Goal: Information Seeking & Learning: Learn about a topic

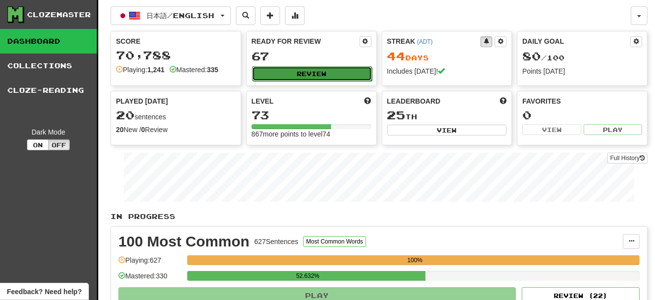
click at [346, 70] on button "Review" at bounding box center [312, 73] width 120 height 15
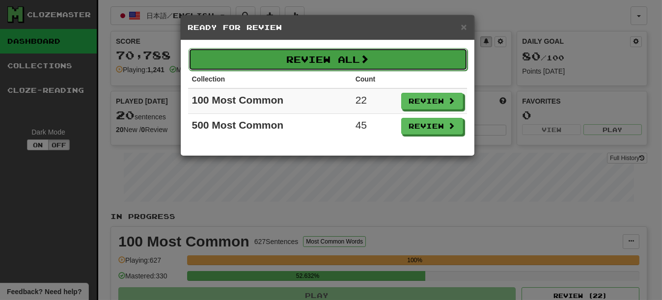
click at [298, 65] on button "Review All" at bounding box center [328, 59] width 279 height 23
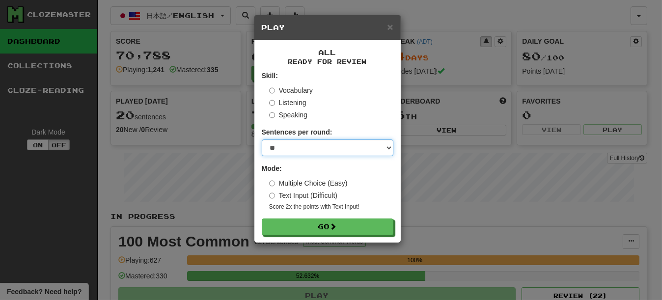
click at [300, 145] on select "* ** ** ** ** ** *** ********" at bounding box center [328, 148] width 132 height 17
select select "**"
click at [262, 141] on select "* ** ** ** ** ** *** ********" at bounding box center [328, 148] width 132 height 17
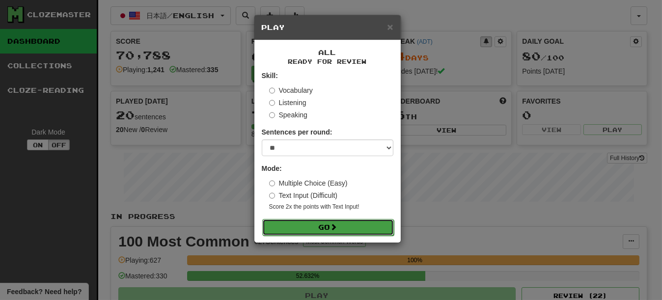
click at [315, 228] on button "Go" at bounding box center [328, 227] width 132 height 17
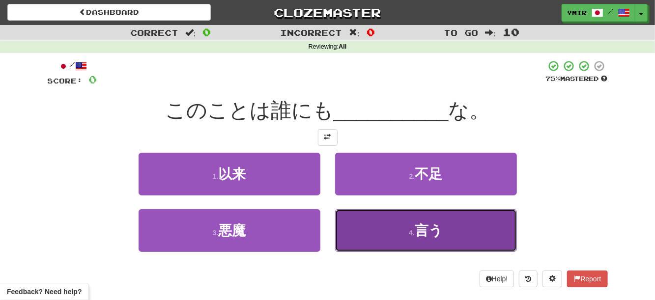
click at [411, 230] on small "4 ." at bounding box center [412, 233] width 6 height 8
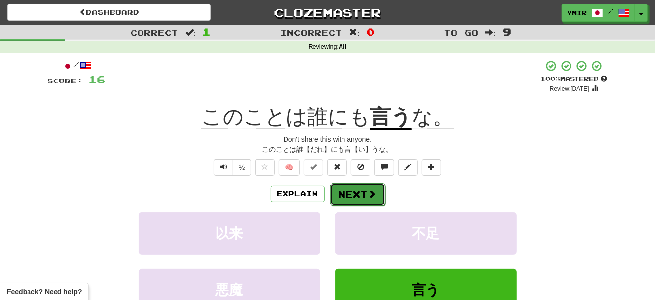
click at [346, 196] on button "Next" at bounding box center [357, 194] width 55 height 23
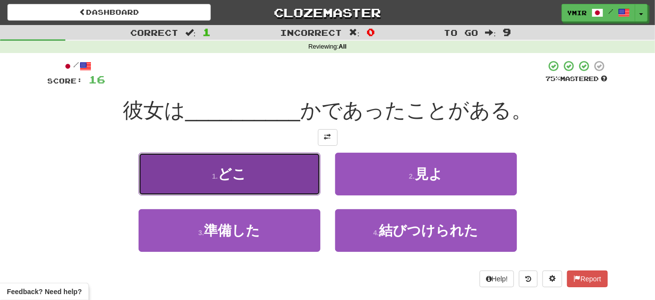
click at [302, 183] on button "1 . どこ" at bounding box center [230, 174] width 182 height 43
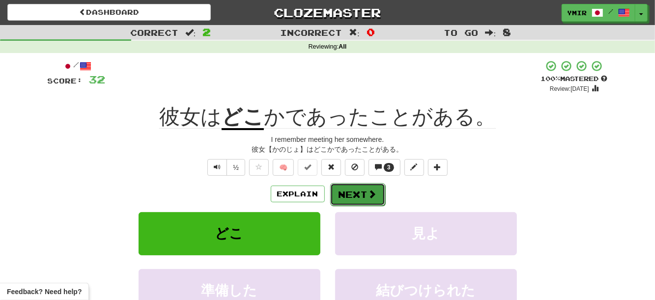
click at [348, 194] on button "Next" at bounding box center [357, 194] width 55 height 23
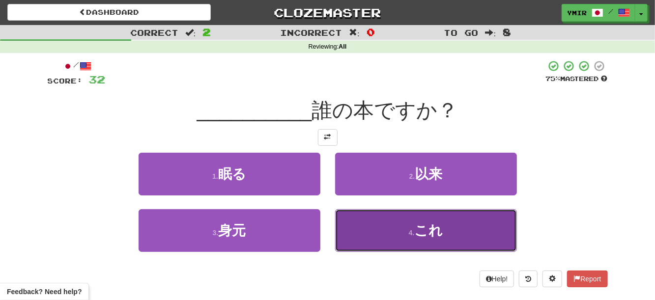
click at [355, 221] on button "4 . これ" at bounding box center [426, 230] width 182 height 43
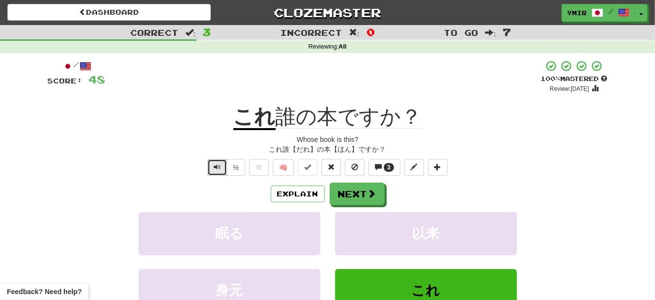
click at [220, 171] on span "Text-to-speech controls" at bounding box center [217, 167] width 7 height 7
click at [357, 197] on button "Next" at bounding box center [357, 194] width 55 height 23
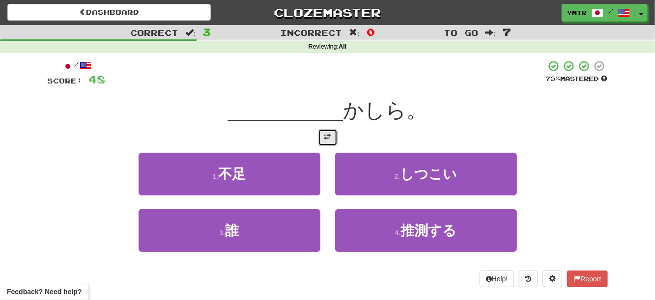
click at [330, 141] on span at bounding box center [327, 137] width 7 height 7
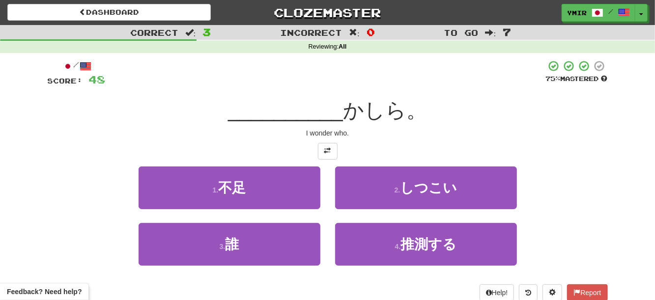
click at [327, 180] on div "1 . 不足" at bounding box center [229, 195] width 197 height 57
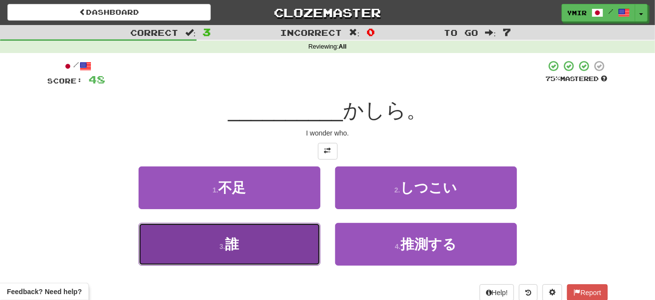
click at [294, 249] on button "3 . 誰" at bounding box center [230, 244] width 182 height 43
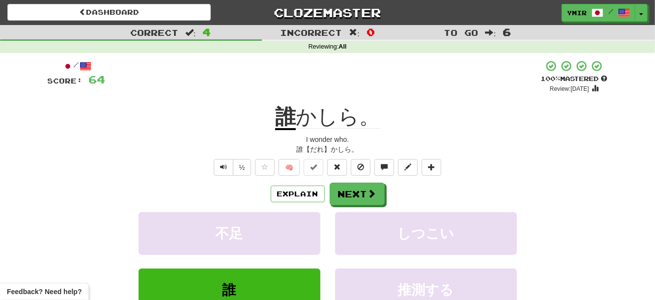
click at [527, 178] on div "/ Score: 64 + 16 100 % Mastered Review: 2025-11-20 誰 かしら。 I wonder who. 誰【だれ】かし…" at bounding box center [328, 219] width 560 height 318
click at [351, 196] on button "Next" at bounding box center [357, 194] width 55 height 23
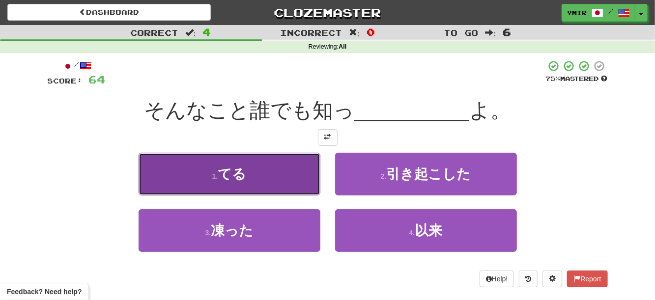
click at [307, 178] on button "1 . てる" at bounding box center [230, 174] width 182 height 43
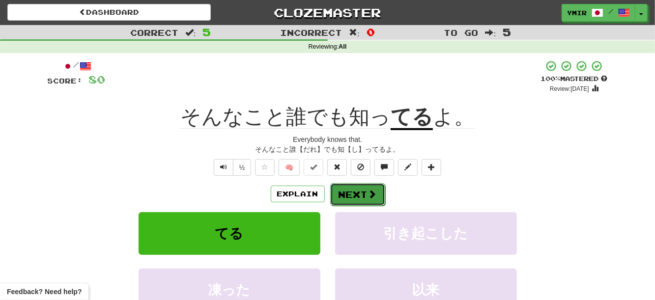
click at [353, 193] on button "Next" at bounding box center [357, 194] width 55 height 23
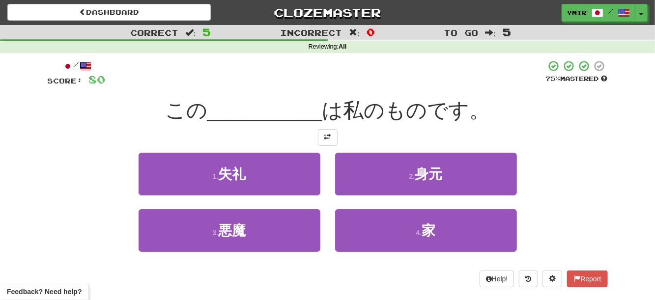
click at [331, 190] on div "2 . 身元" at bounding box center [426, 181] width 197 height 57
click at [324, 140] on span at bounding box center [327, 137] width 7 height 7
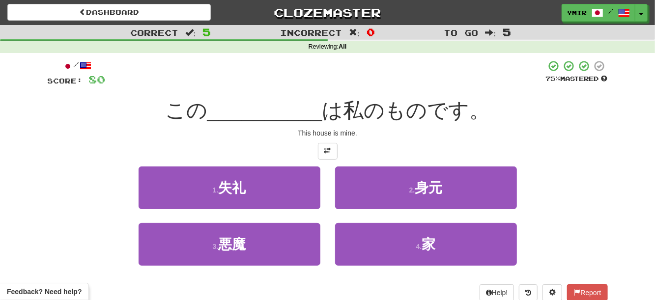
click at [333, 198] on div "2 . 身元" at bounding box center [426, 195] width 197 height 57
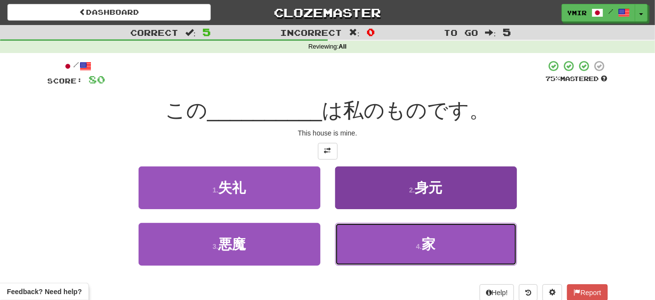
click at [370, 248] on button "4 . 家" at bounding box center [426, 244] width 182 height 43
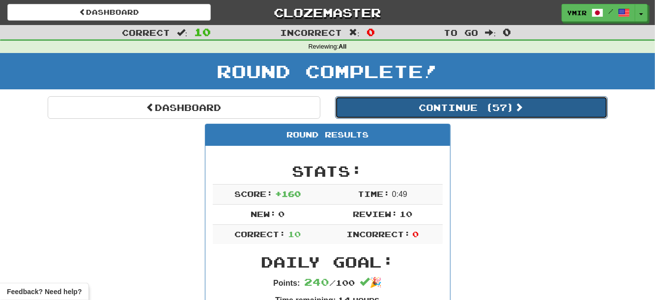
click at [485, 116] on button "Continue ( 57 )" at bounding box center [471, 107] width 273 height 23
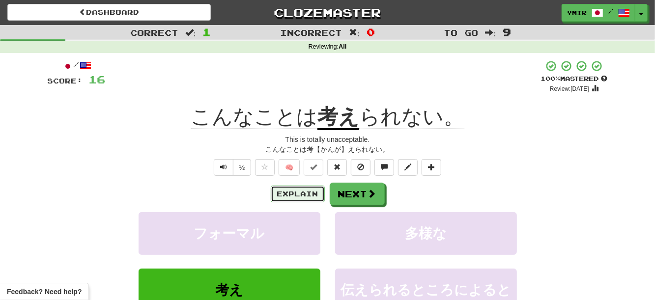
click at [307, 198] on button "Explain" at bounding box center [298, 194] width 54 height 17
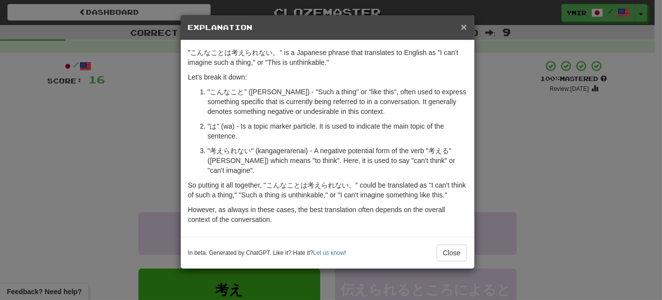
click at [461, 27] on span "×" at bounding box center [464, 26] width 6 height 11
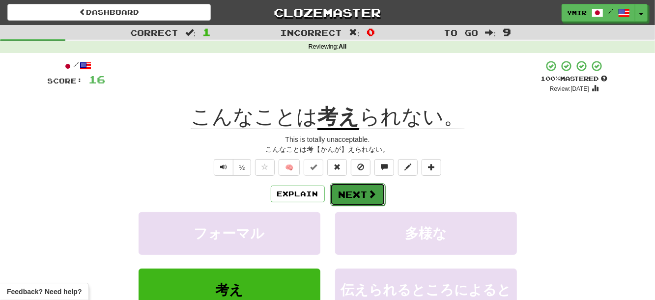
click at [360, 203] on button "Next" at bounding box center [357, 194] width 55 height 23
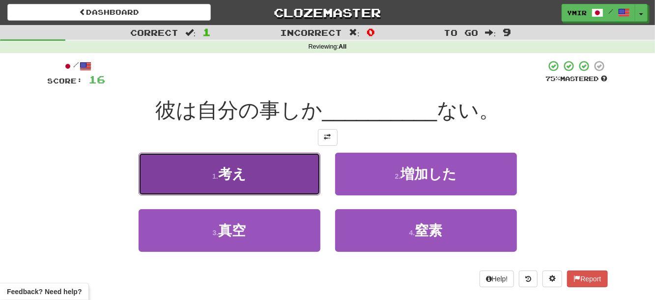
click at [301, 182] on button "1 . 考え" at bounding box center [230, 174] width 182 height 43
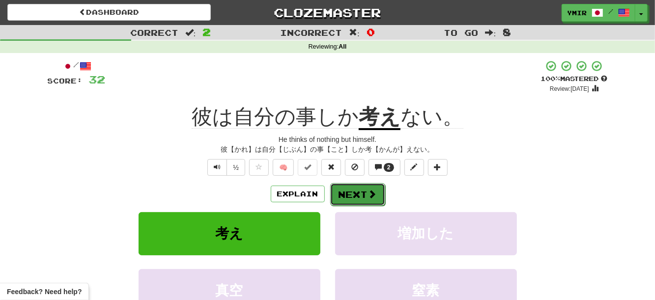
click at [351, 195] on button "Next" at bounding box center [357, 194] width 55 height 23
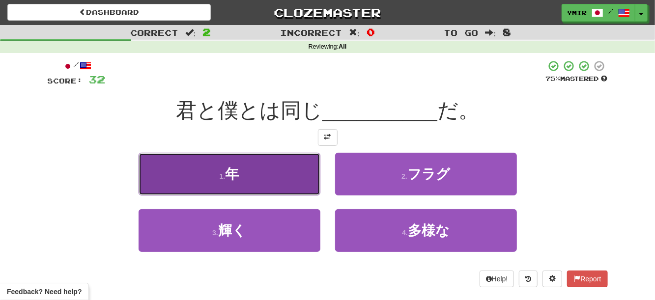
click at [310, 189] on button "1 . 年" at bounding box center [230, 174] width 182 height 43
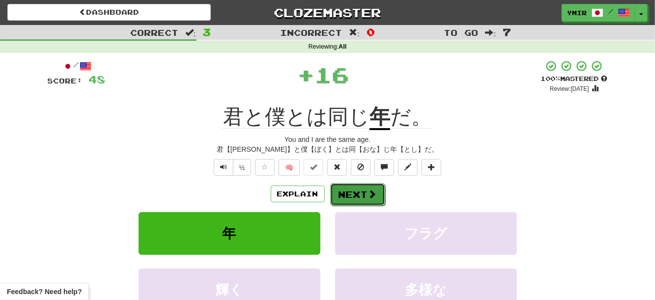
click at [344, 194] on button "Next" at bounding box center [357, 194] width 55 height 23
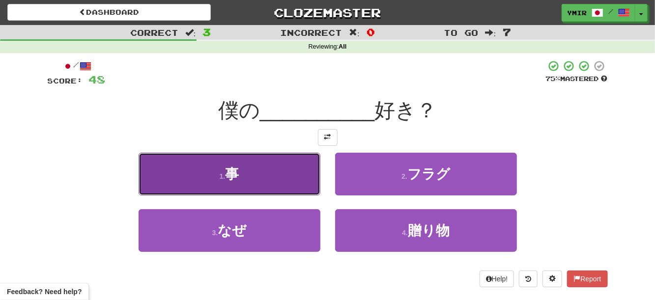
click at [305, 184] on button "1 . 事" at bounding box center [230, 174] width 182 height 43
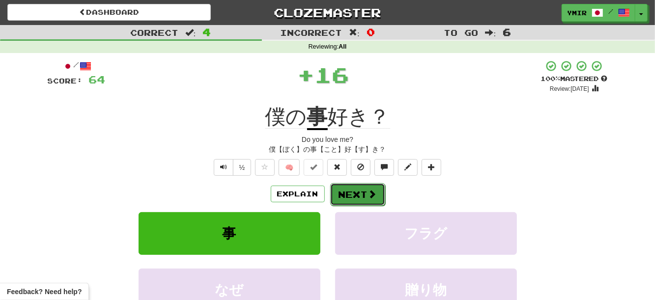
click at [348, 194] on button "Next" at bounding box center [357, 194] width 55 height 23
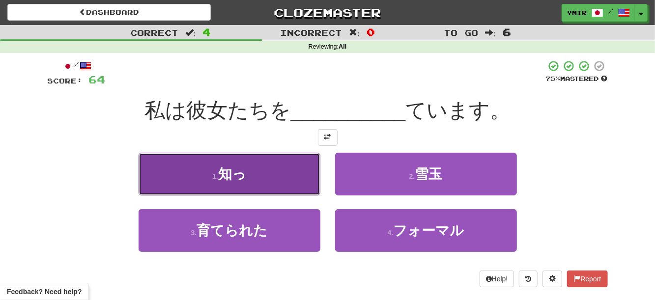
click at [305, 185] on button "1 . 知っ" at bounding box center [230, 174] width 182 height 43
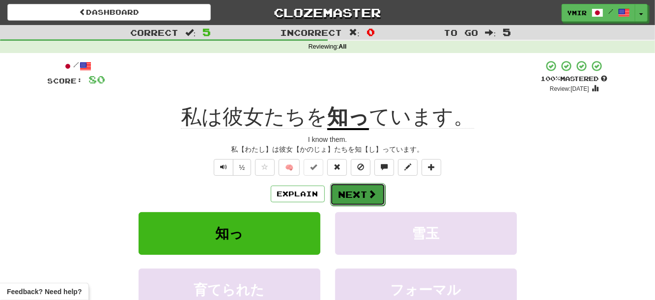
click at [352, 192] on button "Next" at bounding box center [357, 194] width 55 height 23
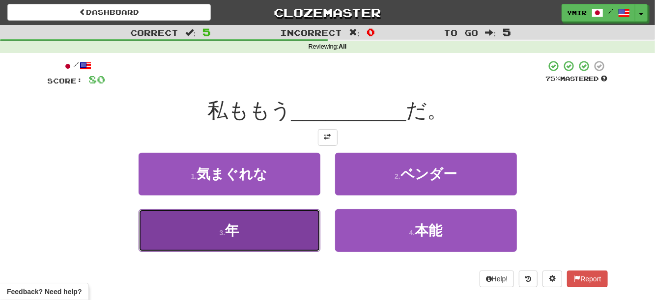
click at [314, 215] on button "3 . 年" at bounding box center [230, 230] width 182 height 43
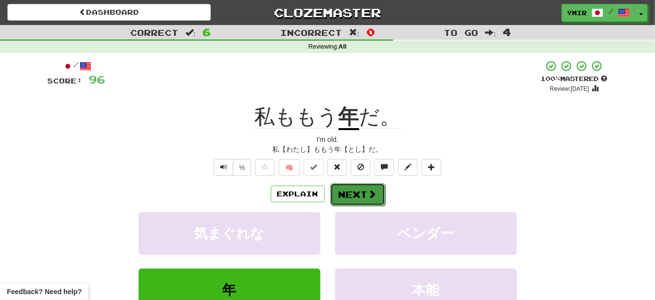
click at [346, 196] on button "Next" at bounding box center [357, 194] width 55 height 23
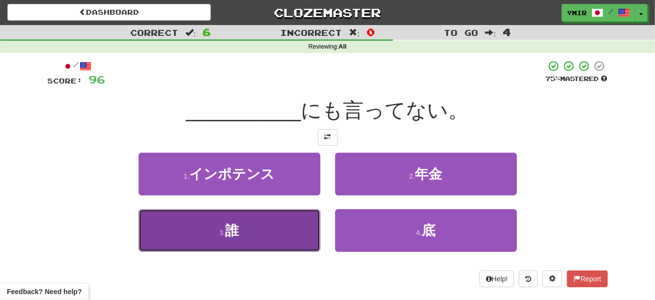
click at [301, 235] on button "3 . 誰" at bounding box center [230, 230] width 182 height 43
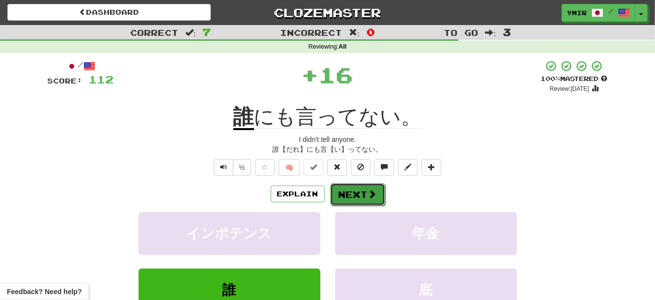
click at [341, 200] on button "Next" at bounding box center [357, 194] width 55 height 23
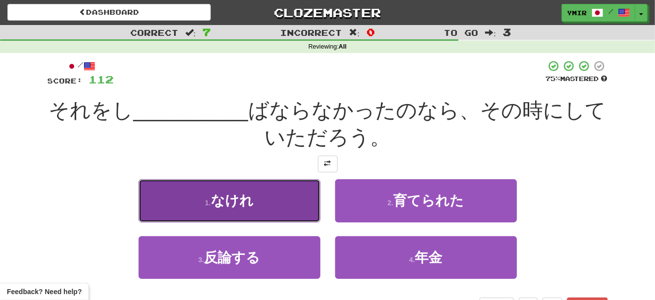
click at [298, 209] on button "1 . なけれ" at bounding box center [230, 200] width 182 height 43
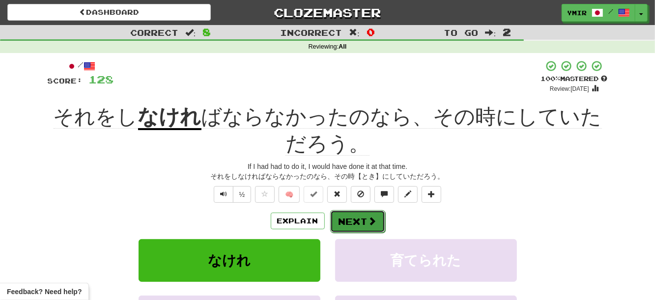
click at [348, 222] on button "Next" at bounding box center [357, 221] width 55 height 23
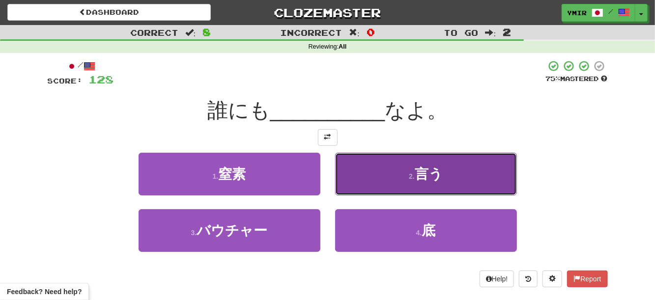
click at [338, 189] on button "2 . 言う" at bounding box center [426, 174] width 182 height 43
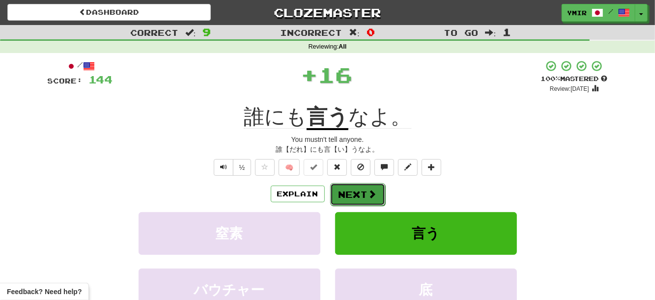
click at [339, 198] on button "Next" at bounding box center [357, 194] width 55 height 23
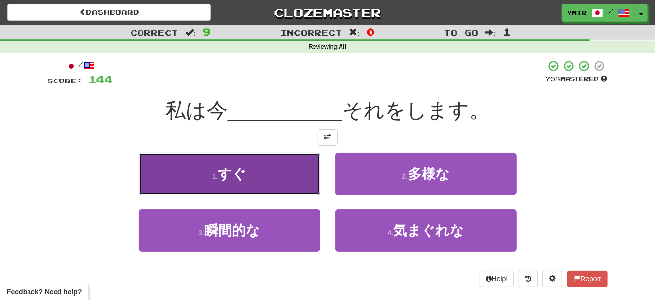
click at [305, 184] on button "1 . すぐ" at bounding box center [230, 174] width 182 height 43
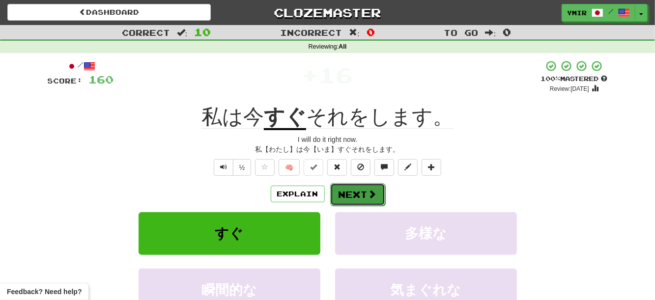
click at [334, 195] on button "Next" at bounding box center [357, 194] width 55 height 23
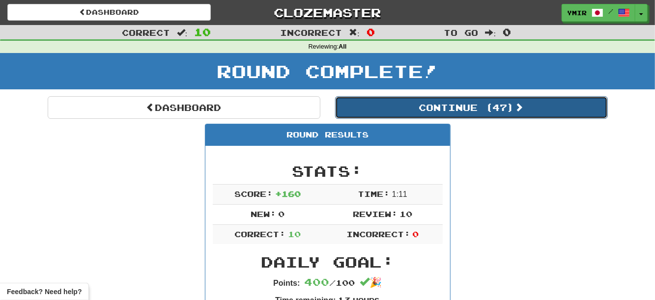
click at [420, 107] on button "Continue ( 47 )" at bounding box center [471, 107] width 273 height 23
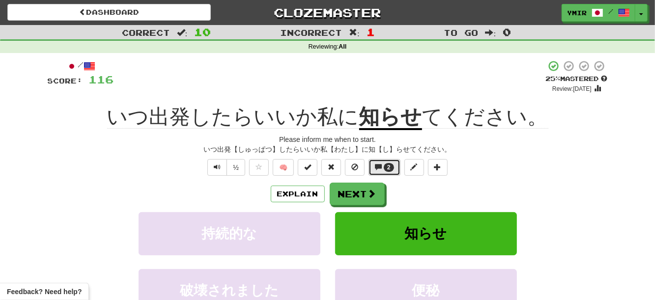
click at [388, 174] on button "2" at bounding box center [385, 167] width 32 height 17
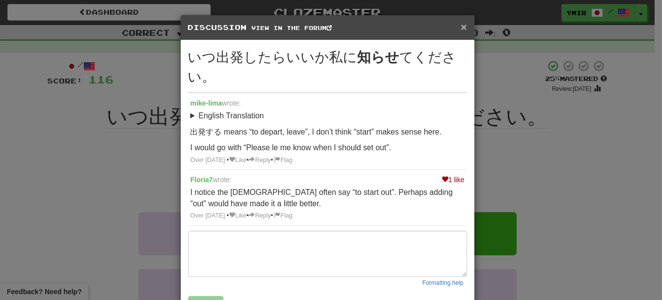
click at [461, 26] on span "×" at bounding box center [464, 26] width 6 height 11
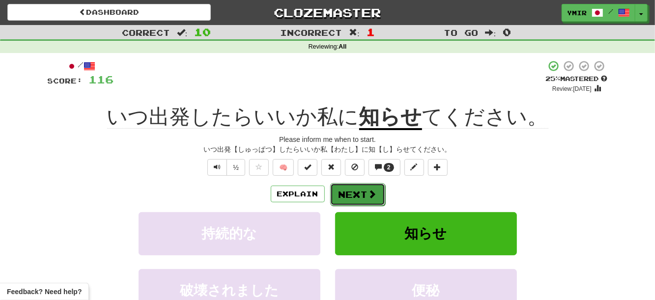
click at [366, 191] on button "Next" at bounding box center [357, 194] width 55 height 23
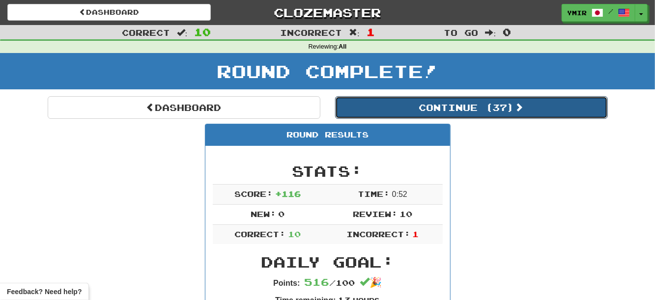
click at [385, 109] on button "Continue ( 37 )" at bounding box center [471, 107] width 273 height 23
click at [374, 100] on button "Continue ( 27 )" at bounding box center [471, 107] width 273 height 23
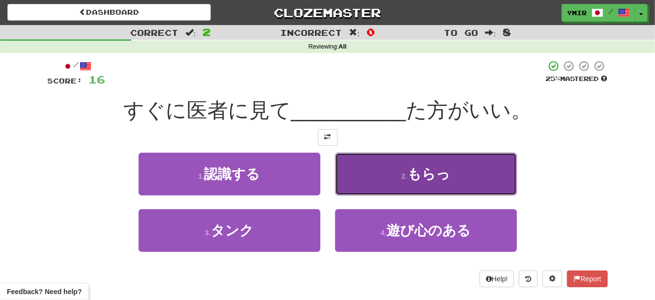
click at [351, 177] on button "2 . もらっ" at bounding box center [426, 174] width 182 height 43
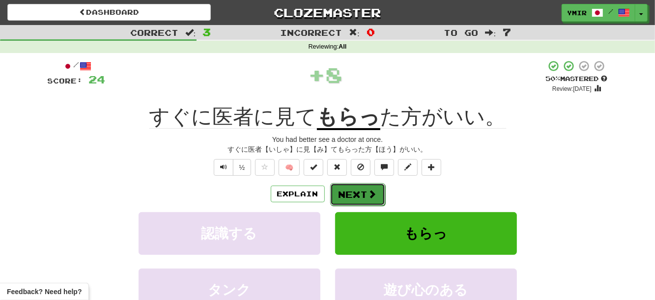
click at [351, 196] on button "Next" at bounding box center [357, 194] width 55 height 23
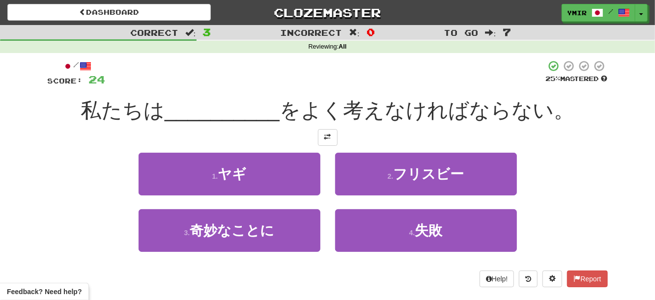
click at [328, 185] on div "2 . フリスビー" at bounding box center [426, 181] width 197 height 57
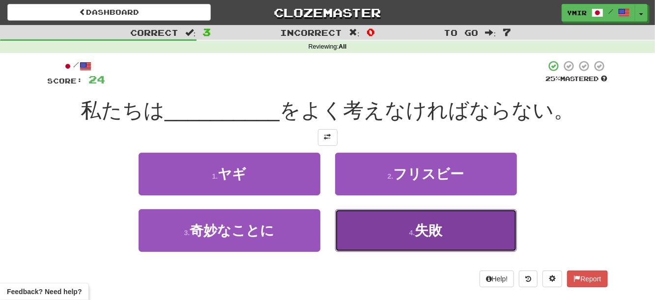
click at [352, 224] on button "4 . 失敗" at bounding box center [426, 230] width 182 height 43
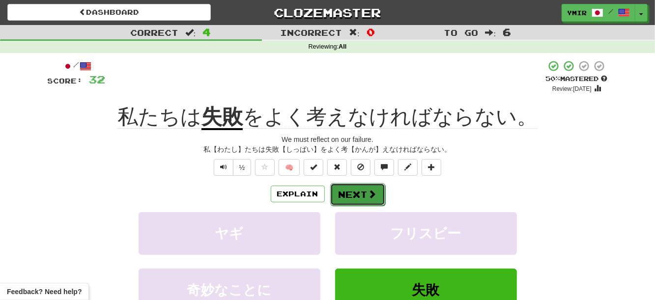
click at [345, 198] on button "Next" at bounding box center [357, 194] width 55 height 23
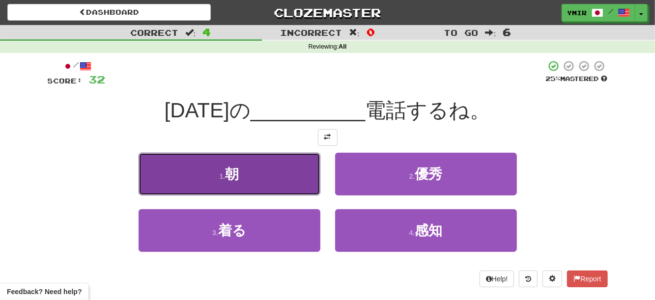
click at [297, 186] on button "1 . 朝" at bounding box center [230, 174] width 182 height 43
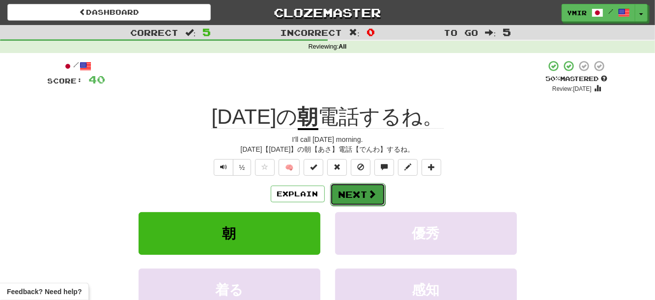
click at [346, 199] on button "Next" at bounding box center [357, 194] width 55 height 23
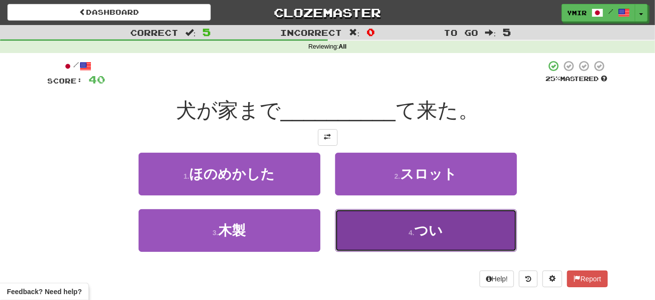
click at [360, 232] on button "4 . つい" at bounding box center [426, 230] width 182 height 43
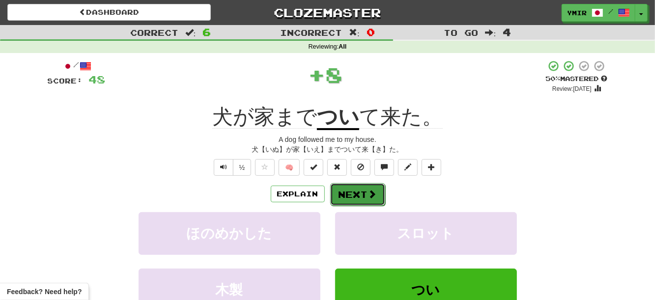
click at [346, 192] on button "Next" at bounding box center [357, 194] width 55 height 23
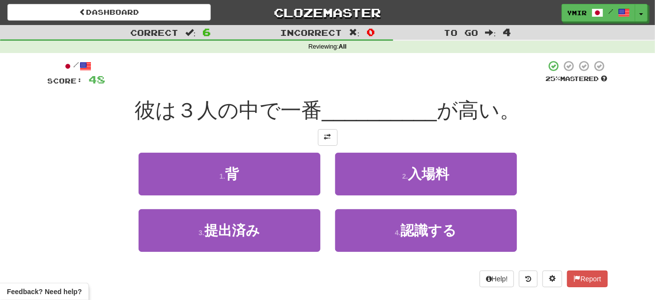
click at [329, 188] on div "2 . 入場料" at bounding box center [426, 181] width 197 height 57
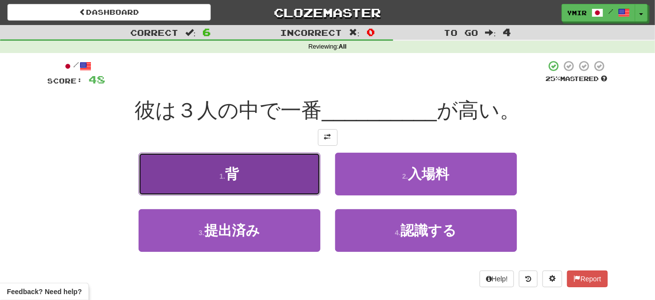
click at [303, 187] on button "1 . 背" at bounding box center [230, 174] width 182 height 43
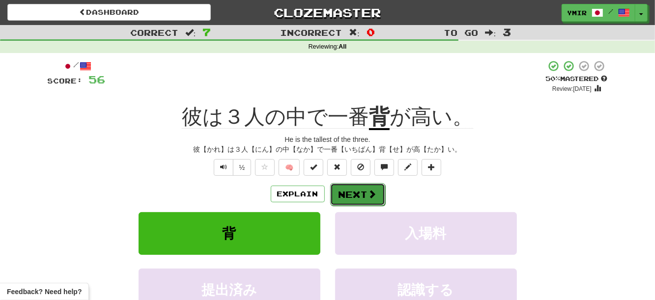
click at [354, 192] on button "Next" at bounding box center [357, 194] width 55 height 23
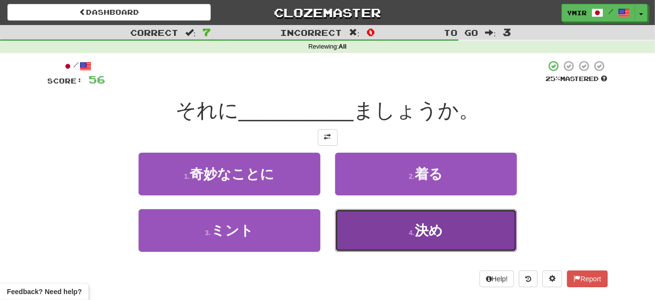
click at [363, 226] on button "4 . 決め" at bounding box center [426, 230] width 182 height 43
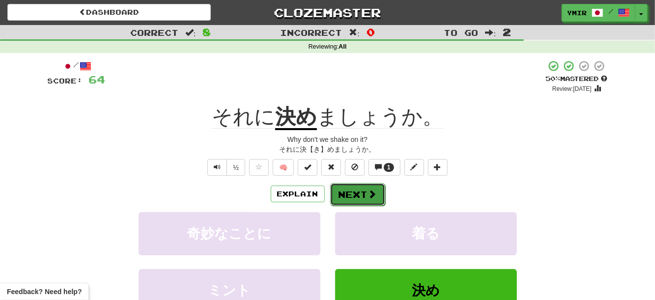
click at [349, 204] on button "Next" at bounding box center [357, 194] width 55 height 23
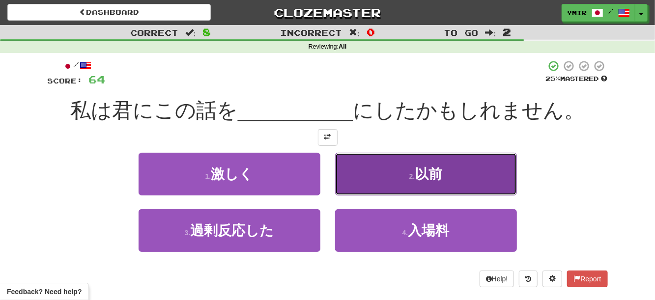
click at [370, 176] on button "2 . 以前" at bounding box center [426, 174] width 182 height 43
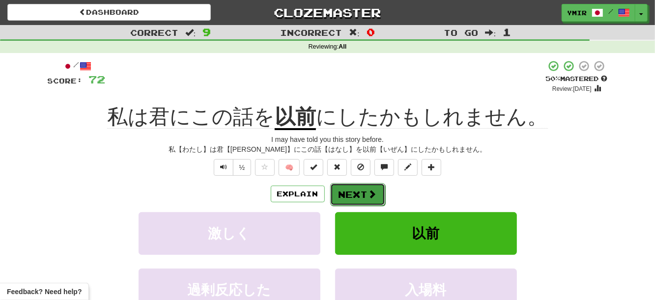
click at [354, 196] on button "Next" at bounding box center [357, 194] width 55 height 23
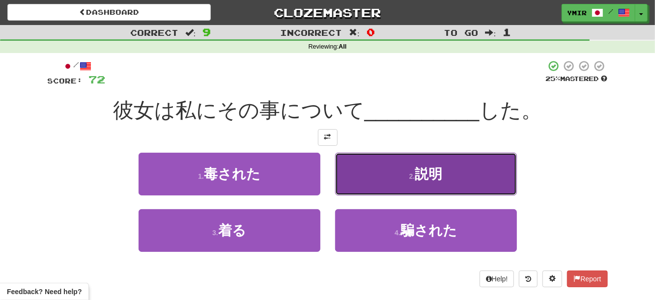
click at [351, 183] on button "2 . 説明" at bounding box center [426, 174] width 182 height 43
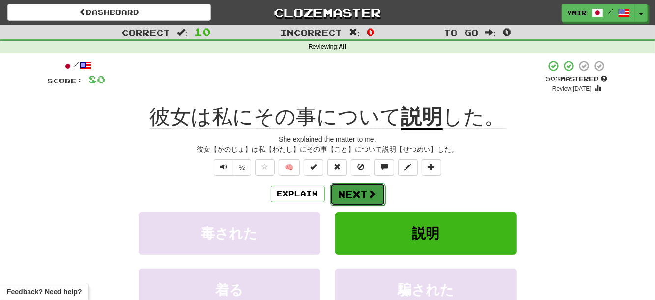
click at [368, 192] on span at bounding box center [372, 194] width 9 height 9
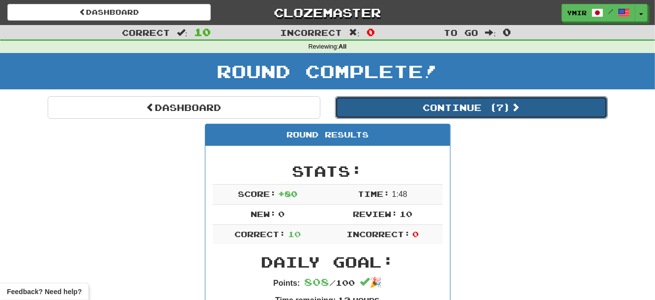
click at [377, 118] on button "Continue ( 7 )" at bounding box center [471, 107] width 273 height 23
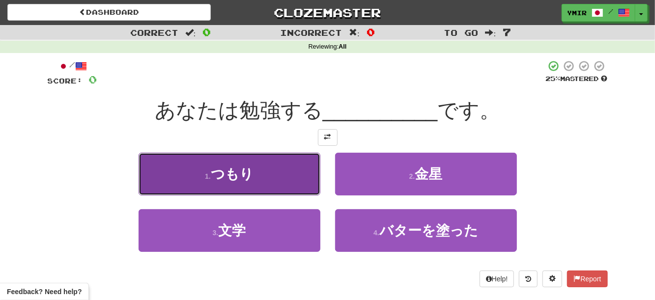
click at [308, 179] on button "1 . つもり" at bounding box center [230, 174] width 182 height 43
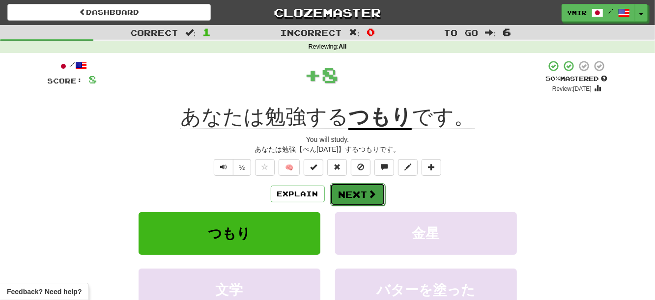
click at [354, 191] on button "Next" at bounding box center [357, 194] width 55 height 23
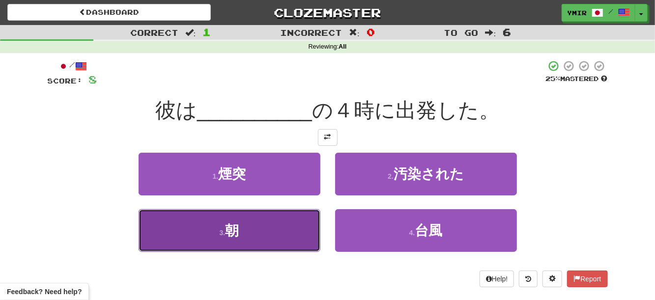
click at [307, 242] on button "3 . 朝" at bounding box center [230, 230] width 182 height 43
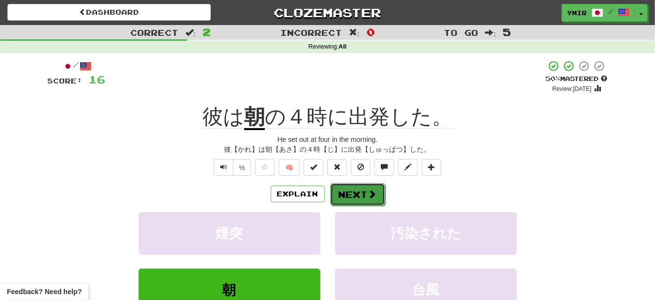
click at [368, 189] on button "Next" at bounding box center [357, 194] width 55 height 23
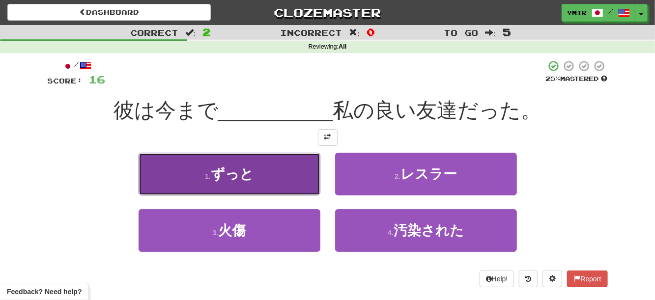
click at [310, 180] on button "1 . ずっと" at bounding box center [230, 174] width 182 height 43
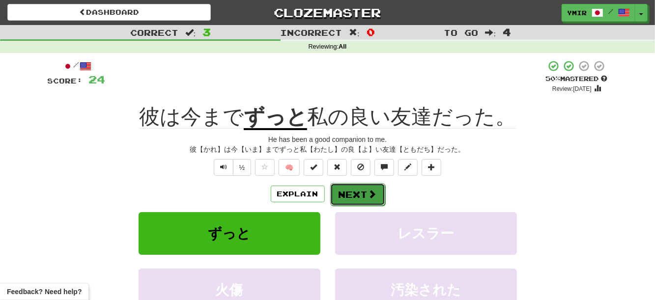
click at [352, 198] on button "Next" at bounding box center [357, 194] width 55 height 23
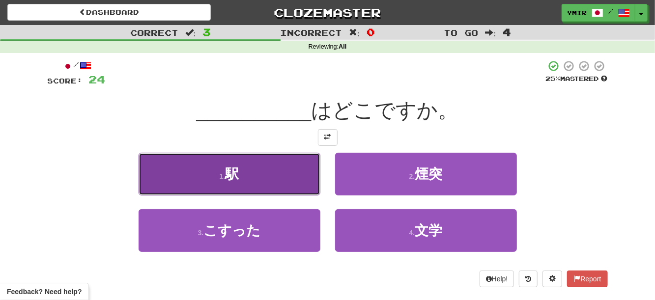
click at [318, 176] on button "1 . 駅" at bounding box center [230, 174] width 182 height 43
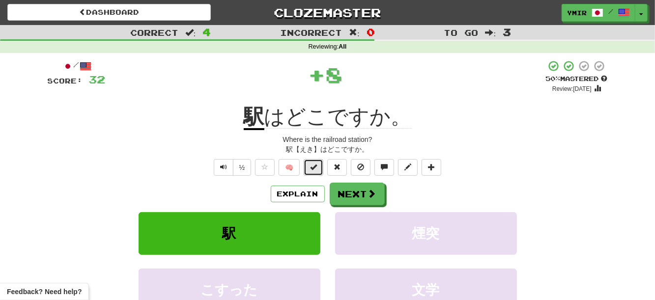
click at [316, 172] on button at bounding box center [314, 167] width 20 height 17
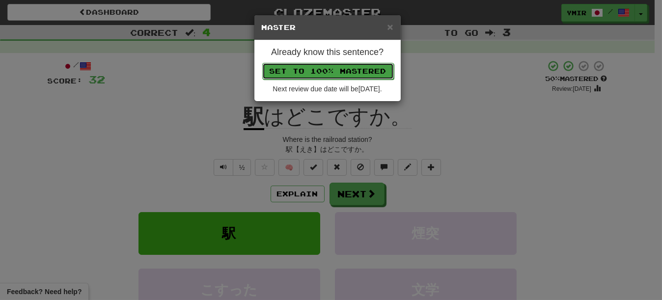
click at [316, 74] on button "Set to 100% Mastered" at bounding box center [328, 71] width 132 height 17
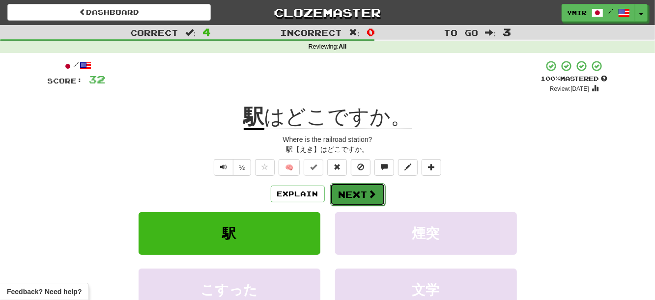
click at [352, 199] on button "Next" at bounding box center [357, 194] width 55 height 23
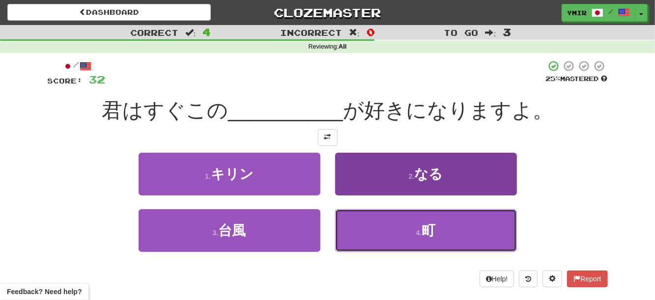
drag, startPoint x: 370, startPoint y: 231, endPoint x: 366, endPoint y: 223, distance: 9.2
click at [370, 230] on button "4 . 町" at bounding box center [426, 230] width 182 height 43
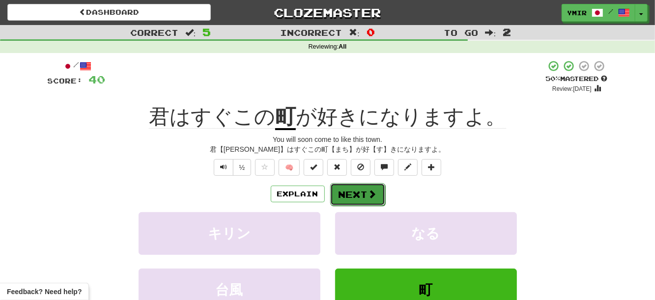
click at [347, 189] on button "Next" at bounding box center [357, 194] width 55 height 23
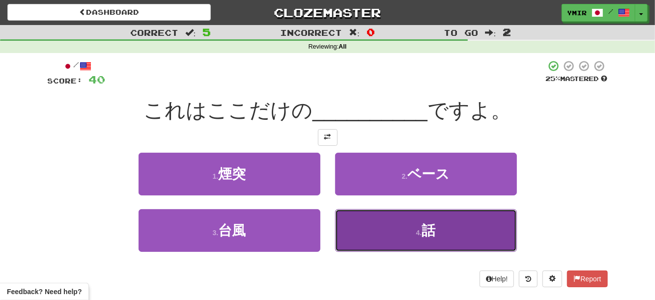
click at [376, 235] on button "4 . 話" at bounding box center [426, 230] width 182 height 43
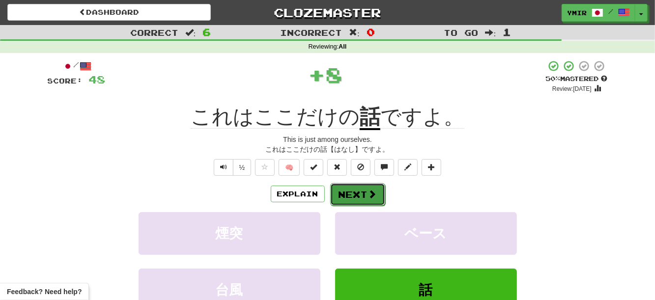
click at [349, 197] on button "Next" at bounding box center [357, 194] width 55 height 23
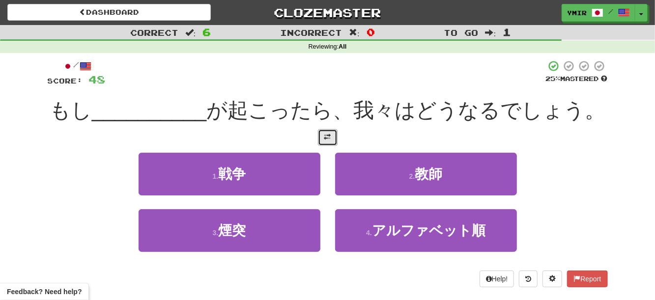
click at [330, 142] on button at bounding box center [328, 137] width 20 height 17
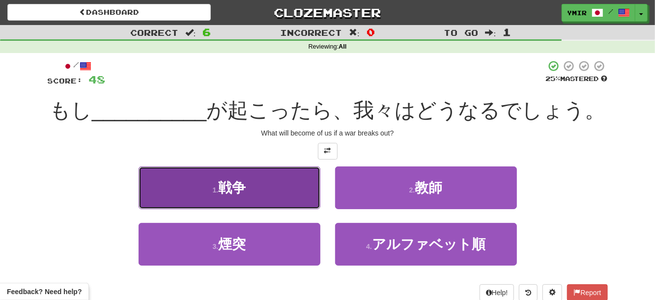
click at [304, 189] on button "1 . 戦争" at bounding box center [230, 188] width 182 height 43
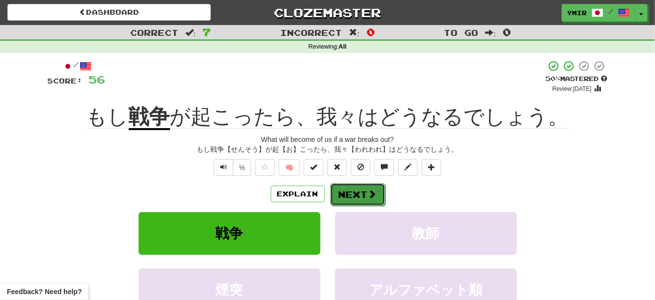
click at [365, 202] on button "Next" at bounding box center [357, 194] width 55 height 23
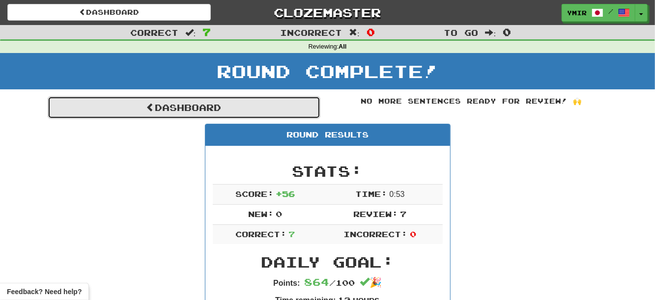
click at [253, 111] on link "Dashboard" at bounding box center [184, 107] width 273 height 23
